Goal: Task Accomplishment & Management: Manage account settings

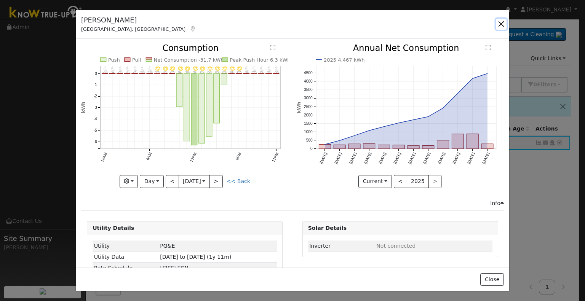
click at [497, 25] on button "button" at bounding box center [501, 24] width 11 height 11
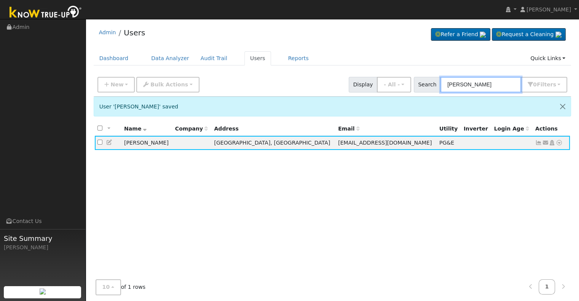
drag, startPoint x: 496, startPoint y: 85, endPoint x: 432, endPoint y: 77, distance: 64.4
click at [432, 77] on div "Search [PERSON_NAME] 0 Filter s Role Show - All - Show Leads Admin Billing Admi…" at bounding box center [491, 85] width 154 height 16
paste input "[PERSON_NAME] and [PERSON_NAME]"
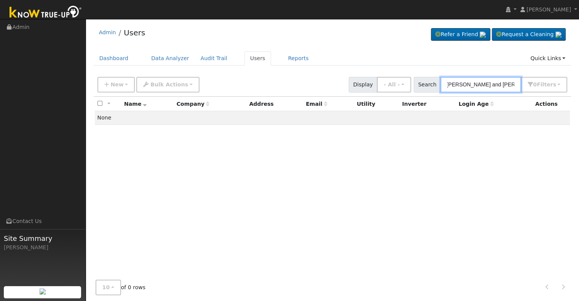
click at [495, 83] on input "[PERSON_NAME] and [PERSON_NAME]" at bounding box center [480, 85] width 81 height 16
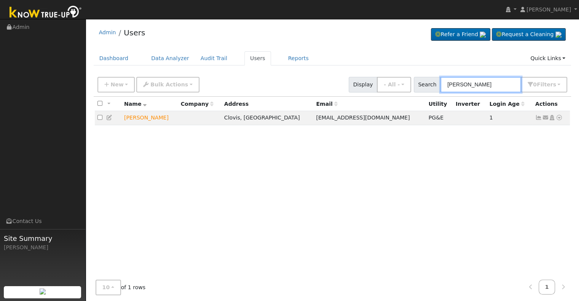
drag, startPoint x: 478, startPoint y: 86, endPoint x: 432, endPoint y: 80, distance: 46.1
click at [432, 80] on div "Search [PERSON_NAME] 0 Filter s Role Show - All - Show Leads Admin Billing Admi…" at bounding box center [491, 85] width 154 height 16
paste input "[PERSON_NAME] and [PERSON_NAME]"
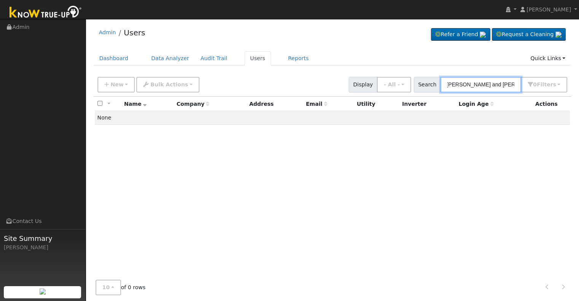
click at [477, 82] on input "[PERSON_NAME] and [PERSON_NAME]" at bounding box center [480, 85] width 81 height 16
drag, startPoint x: 495, startPoint y: 81, endPoint x: 439, endPoint y: 79, distance: 56.0
click at [439, 79] on div "Search [PERSON_NAME] 0 Filter s Role Show - All - Show Leads Admin Billing Admi…" at bounding box center [491, 85] width 154 height 16
paste input "[EMAIL_ADDRESS][DOMAIN_NAME]"
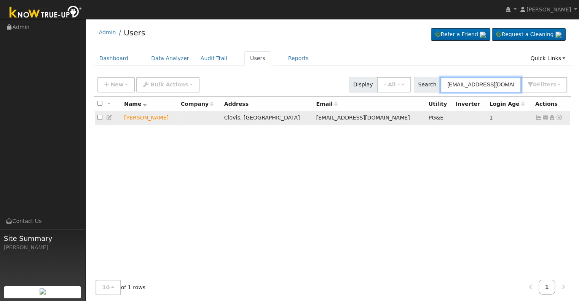
type input "[EMAIL_ADDRESS][DOMAIN_NAME]"
click at [110, 119] on icon at bounding box center [109, 117] width 7 height 5
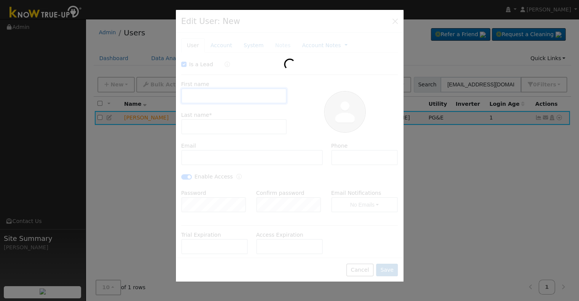
checkbox input "true"
type input "[PERSON_NAME]"
type input "[EMAIL_ADDRESS][DOMAIN_NAME]"
type input "[PHONE_NUMBER]"
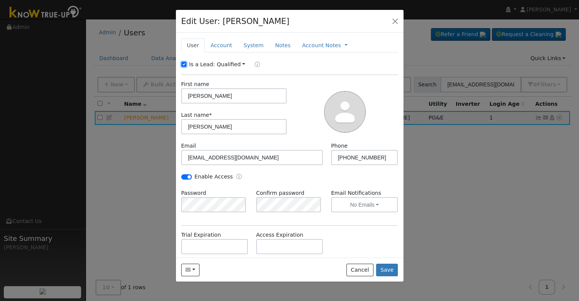
click at [183, 64] on input "Is a Lead:" at bounding box center [183, 64] width 5 height 5
checkbox input "false"
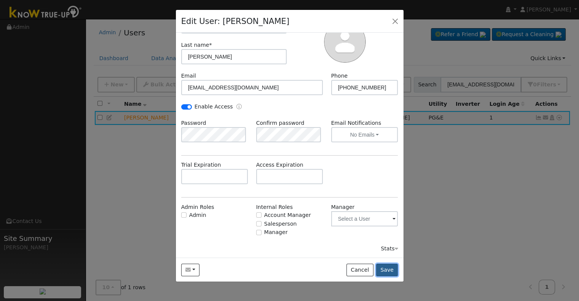
click at [381, 272] on button "Save" at bounding box center [387, 270] width 22 height 13
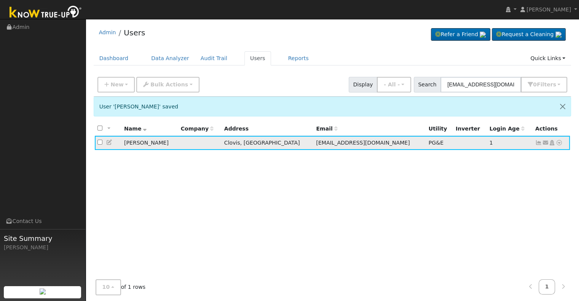
click at [536, 144] on icon at bounding box center [538, 142] width 7 height 5
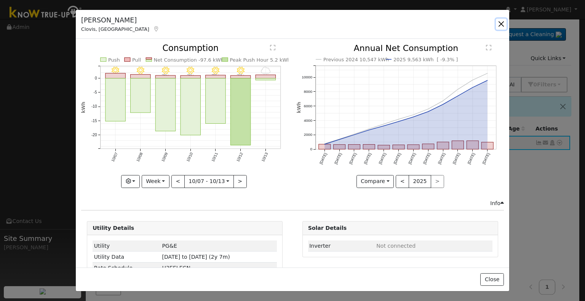
click at [501, 24] on button "button" at bounding box center [501, 24] width 11 height 11
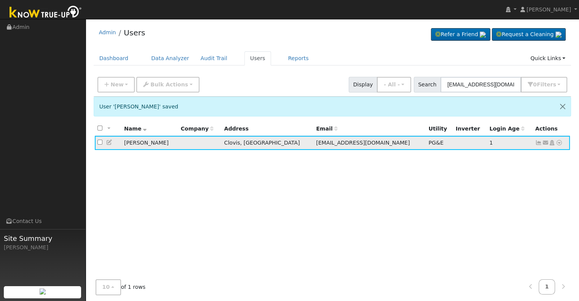
click at [110, 142] on icon at bounding box center [109, 142] width 7 height 5
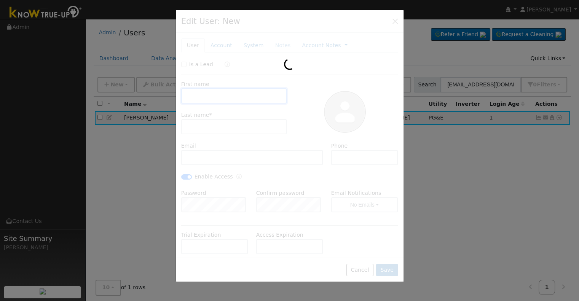
type input "[PERSON_NAME]"
type input "[EMAIL_ADDRESS][DOMAIN_NAME]"
type input "[PHONE_NUMBER]"
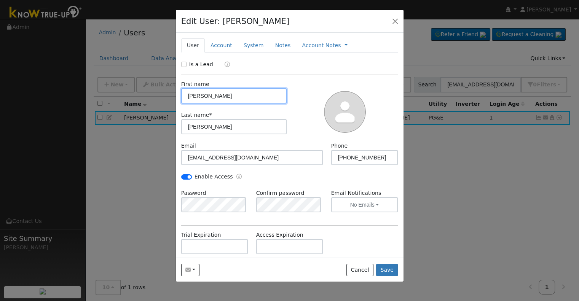
drag, startPoint x: 208, startPoint y: 98, endPoint x: 177, endPoint y: 96, distance: 31.3
click at [177, 96] on div "First name [PERSON_NAME]" at bounding box center [234, 91] width 114 height 23
paste input "[EMAIL_ADDRESS][DOMAIN_NAME]"
drag, startPoint x: 244, startPoint y: 95, endPoint x: 166, endPoint y: 91, distance: 78.2
click at [166, 91] on div "Edit User: [PERSON_NAME] Default Account Default Account [STREET_ADDRESS] Prima…" at bounding box center [289, 150] width 579 height 301
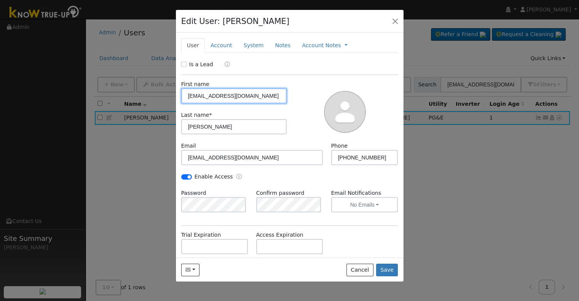
paste input "[PERSON_NAME] & [PERSON_NAME]"
click at [214, 94] on input "[PERSON_NAME] & [PERSON_NAME]" at bounding box center [234, 95] width 106 height 15
type input "[PERSON_NAME] & [PERSON_NAME]"
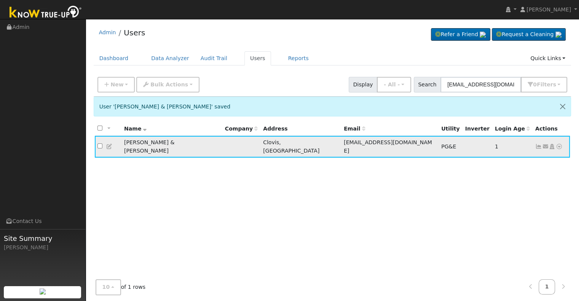
click at [536, 144] on icon at bounding box center [538, 146] width 7 height 5
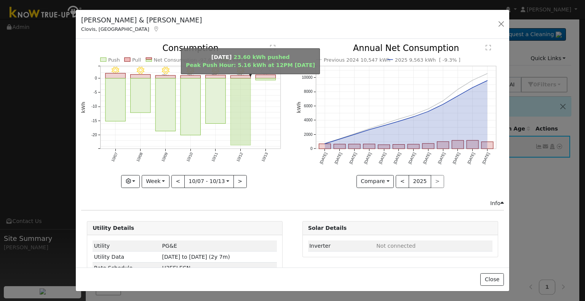
click at [233, 78] on rect "onclick=""" at bounding box center [241, 111] width 20 height 67
type input "[DATE]"
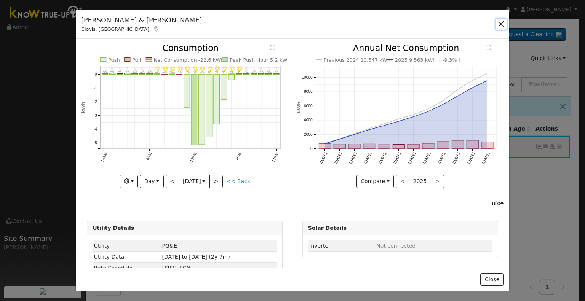
click at [503, 20] on button "button" at bounding box center [501, 24] width 11 height 11
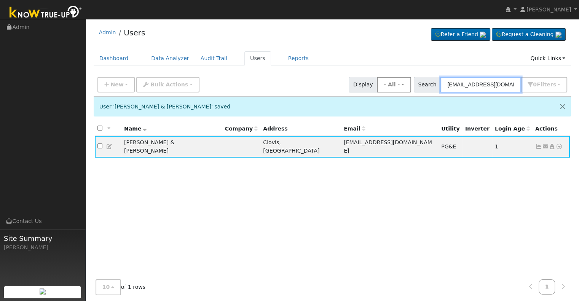
drag, startPoint x: 512, startPoint y: 80, endPoint x: 396, endPoint y: 88, distance: 116.4
click at [396, 88] on div "New Add User Quick Add Quick Connect Quick Convert Lead Bulk Actions Send Email…" at bounding box center [332, 83] width 473 height 18
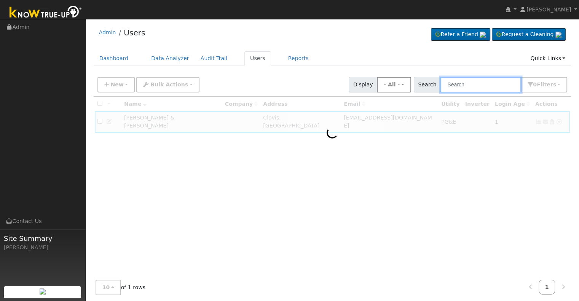
paste input "[PERSON_NAME][GEOGRAPHIC_DATA] and [PERSON_NAME]"
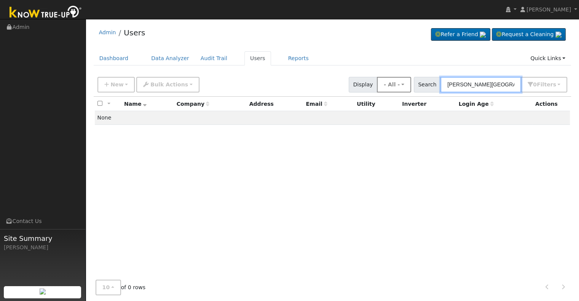
drag, startPoint x: 505, startPoint y: 81, endPoint x: 410, endPoint y: 85, distance: 94.5
click at [410, 85] on div "New Add User Quick Add Quick Connect Quick Convert Lead Bulk Actions Send Email…" at bounding box center [332, 83] width 473 height 18
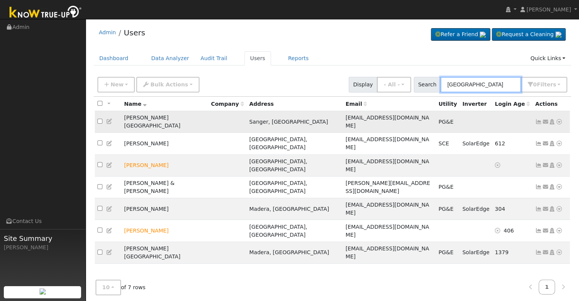
type input "[GEOGRAPHIC_DATA]"
click at [541, 119] on icon at bounding box center [538, 121] width 7 height 5
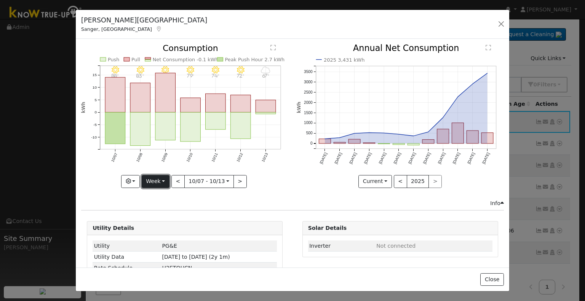
click at [164, 180] on button "Week" at bounding box center [156, 181] width 28 height 13
click at [158, 224] on link "Year" at bounding box center [168, 228] width 53 height 11
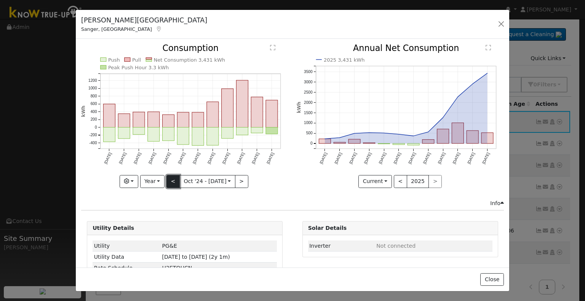
click at [174, 179] on button "<" at bounding box center [172, 181] width 13 height 13
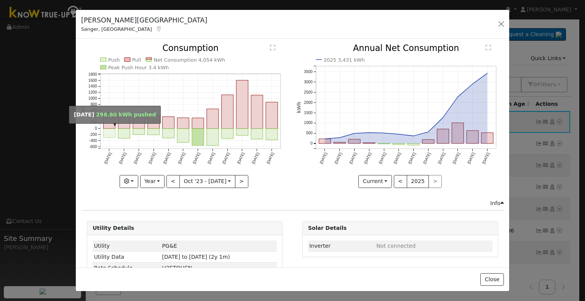
click at [106, 134] on rect "onclick=""" at bounding box center [110, 133] width 12 height 9
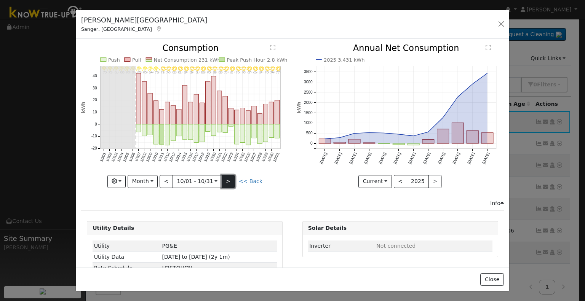
click at [228, 179] on button ">" at bounding box center [228, 181] width 13 height 13
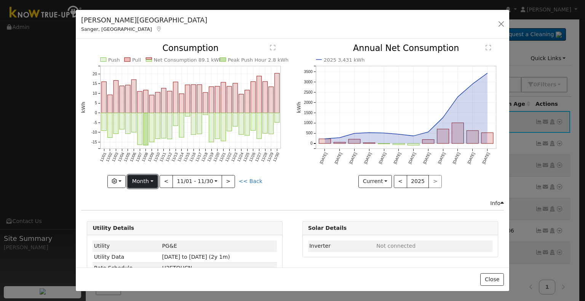
click at [142, 184] on button "Month" at bounding box center [143, 181] width 30 height 13
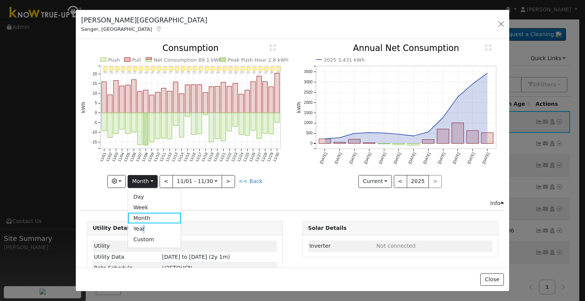
click at [145, 227] on link "Year" at bounding box center [154, 228] width 53 height 11
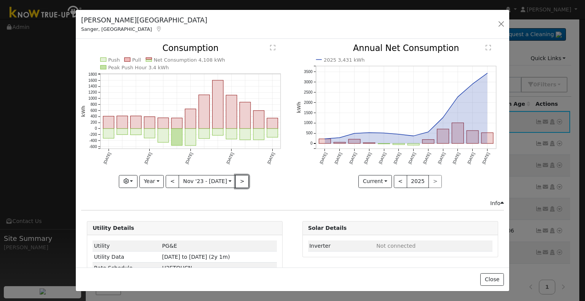
click at [236, 177] on button ">" at bounding box center [241, 181] width 13 height 13
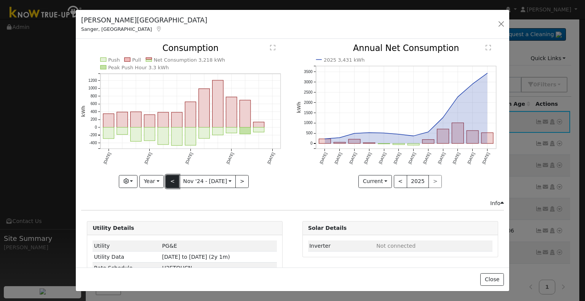
click at [169, 180] on button "<" at bounding box center [172, 181] width 13 height 13
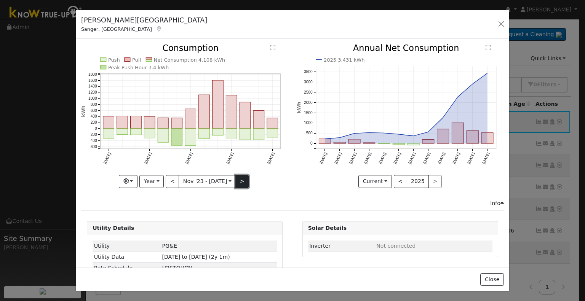
click at [239, 179] on button ">" at bounding box center [241, 181] width 13 height 13
type input "[DATE]"
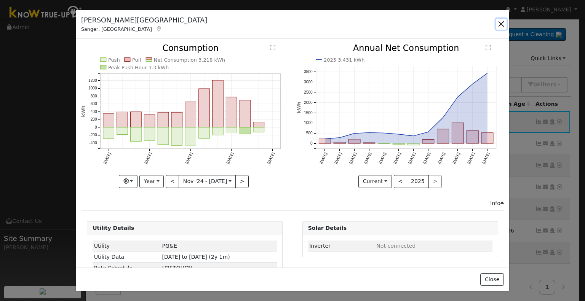
click at [502, 21] on button "button" at bounding box center [501, 24] width 11 height 11
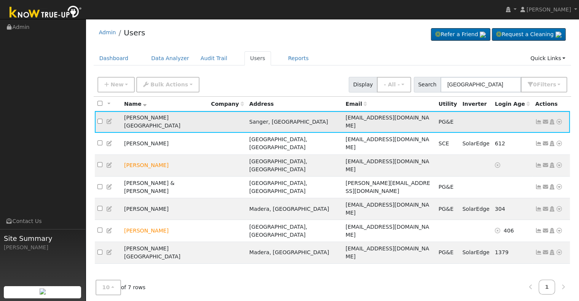
click at [538, 119] on icon at bounding box center [538, 121] width 7 height 5
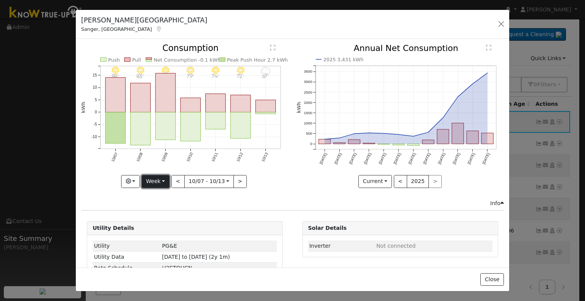
click at [163, 178] on button "Week" at bounding box center [156, 181] width 28 height 13
click at [154, 213] on link "Month" at bounding box center [168, 218] width 53 height 11
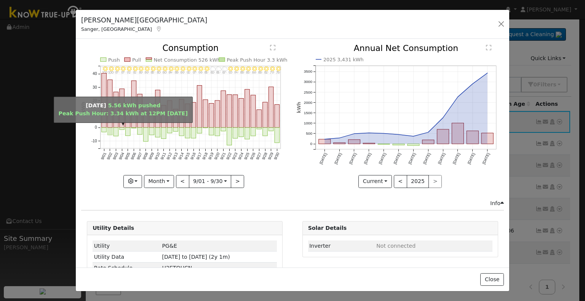
click at [109, 131] on rect "onclick=""" at bounding box center [110, 132] width 5 height 8
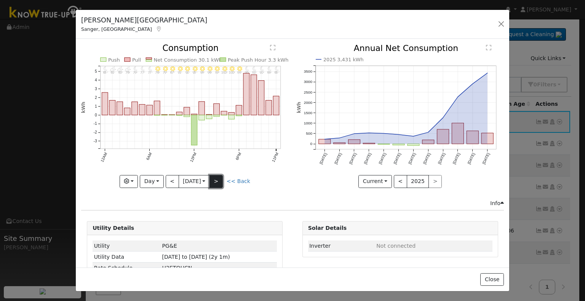
click at [219, 179] on button ">" at bounding box center [215, 181] width 13 height 13
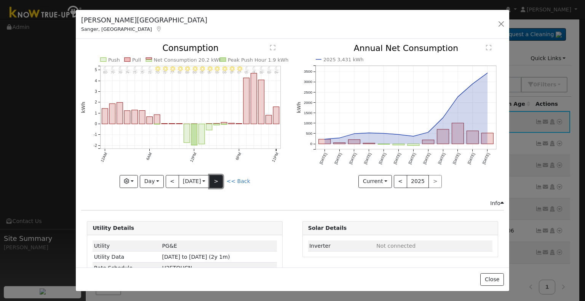
click at [219, 179] on button ">" at bounding box center [215, 181] width 13 height 13
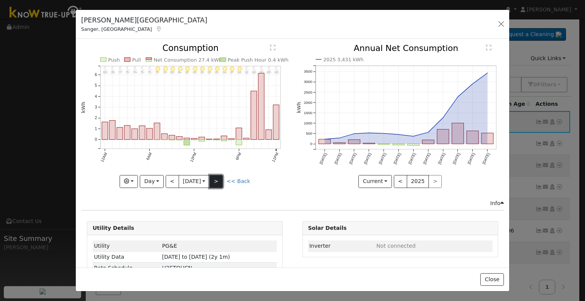
click at [219, 179] on button ">" at bounding box center [215, 181] width 13 height 13
type input "[DATE]"
